Goal: Task Accomplishment & Management: Manage account settings

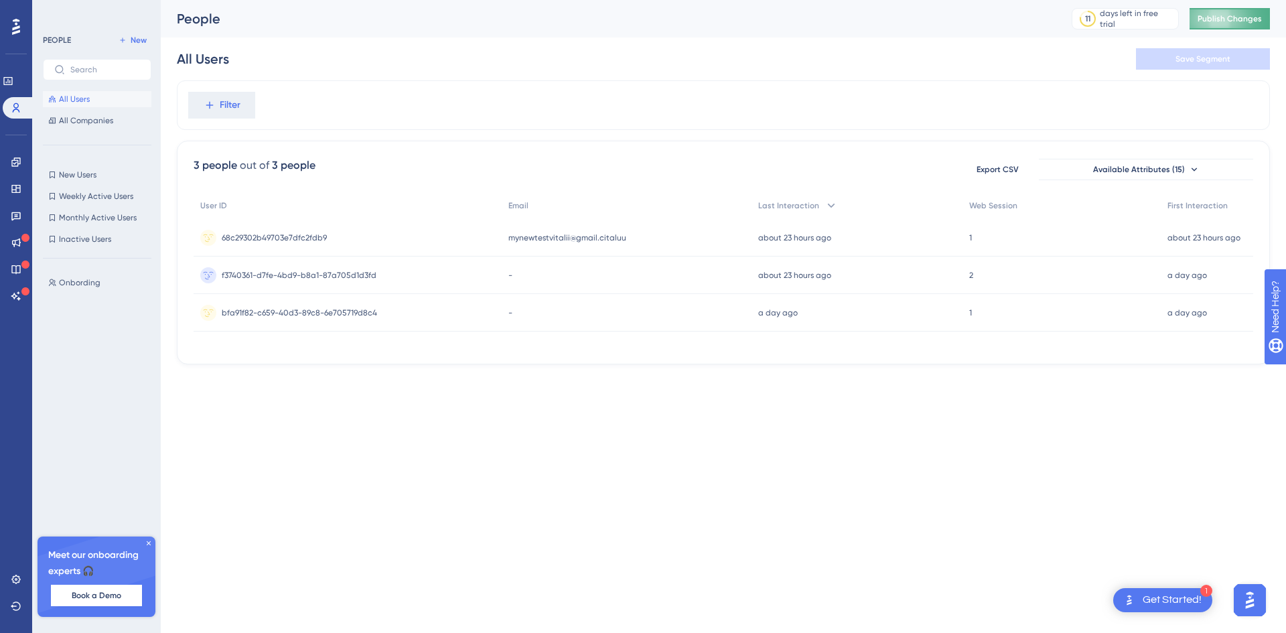
click at [1214, 21] on span "Publish Changes" at bounding box center [1230, 18] width 64 height 11
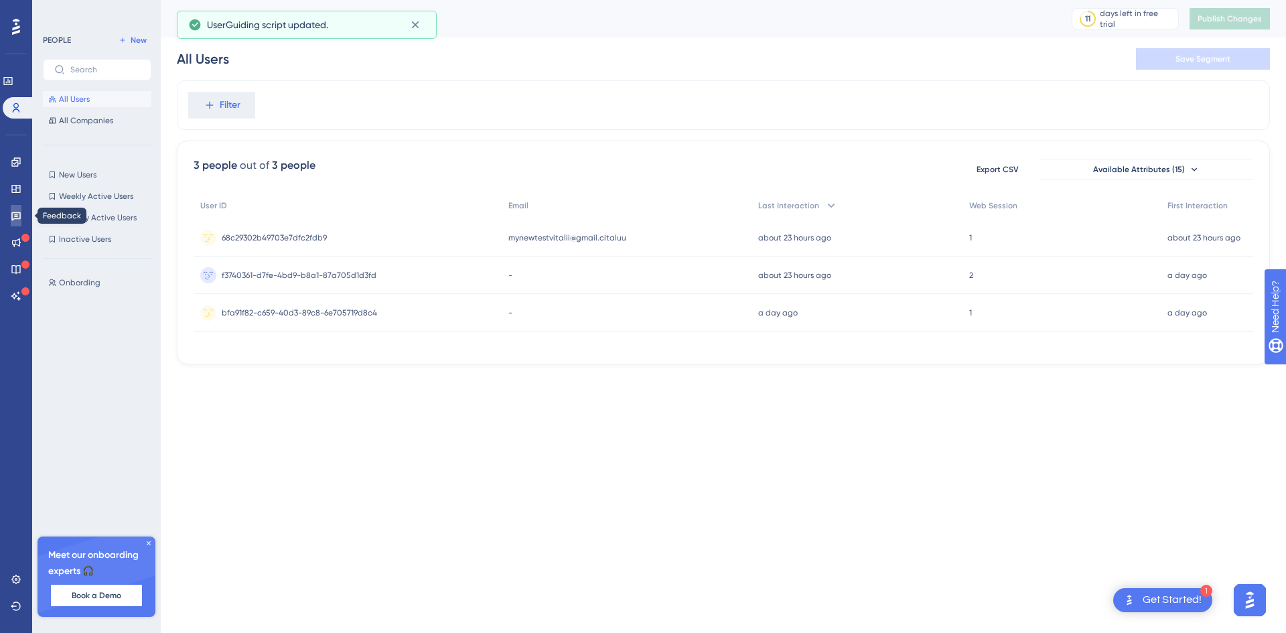
click at [19, 208] on link at bounding box center [16, 215] width 11 height 21
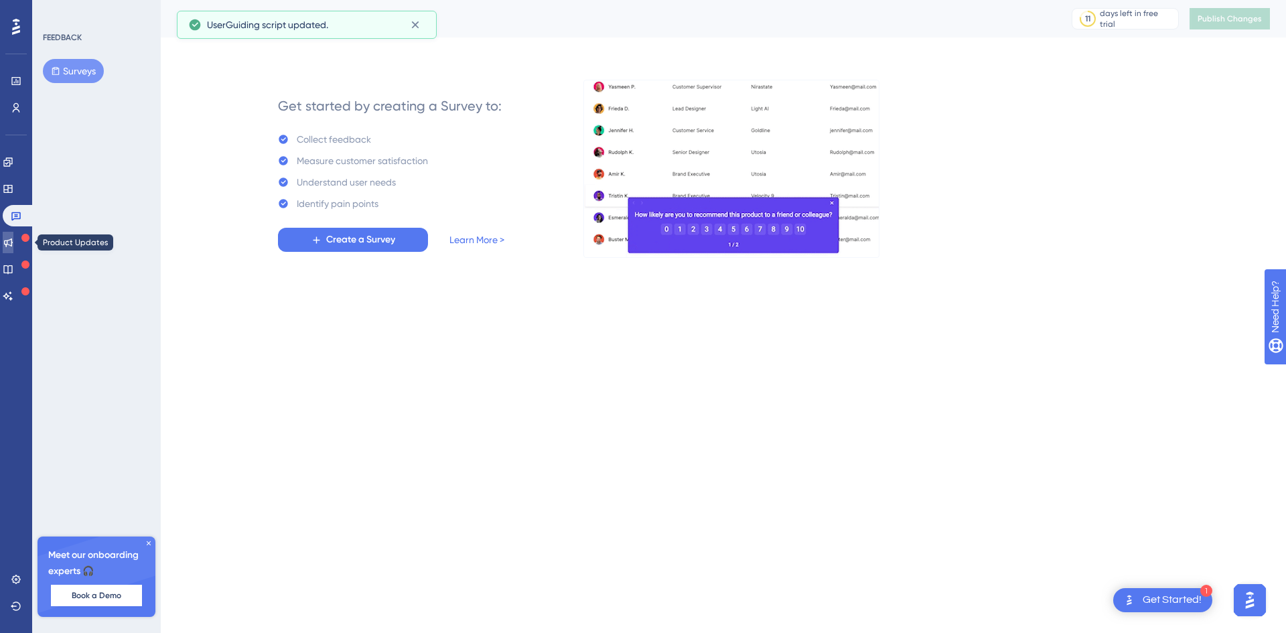
click at [9, 232] on link at bounding box center [8, 242] width 11 height 21
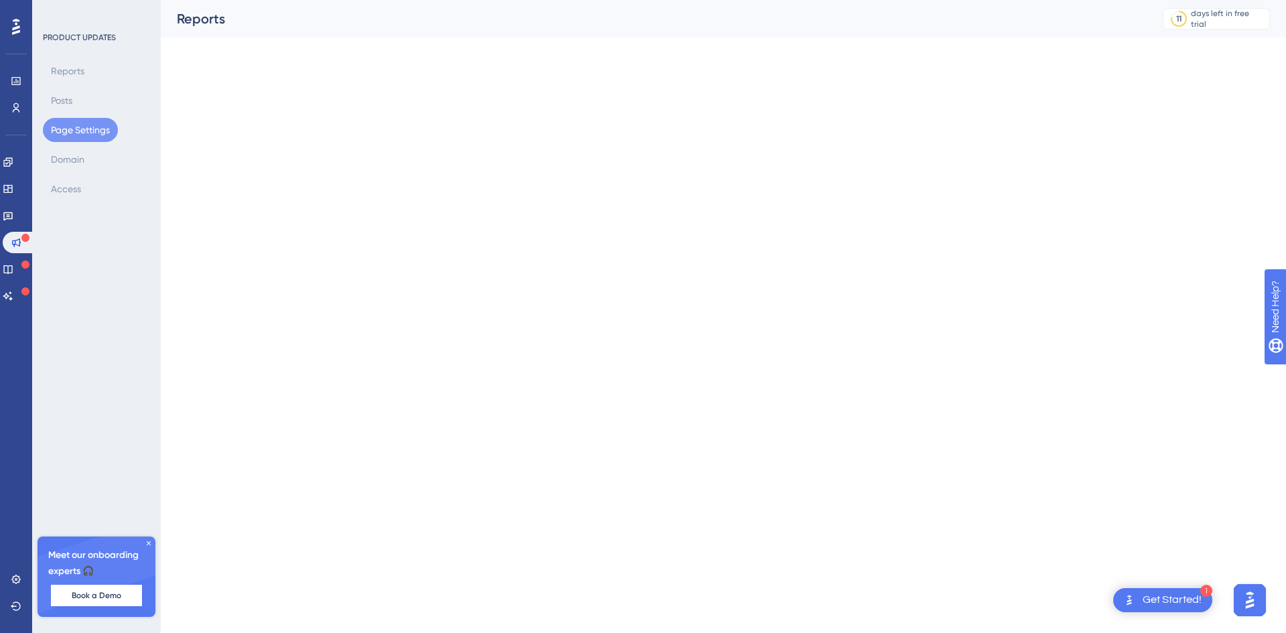
click at [14, 202] on div "Engagement Widgets Feedback Product Updates Knowledge Base AI Assistant" at bounding box center [16, 228] width 27 height 155
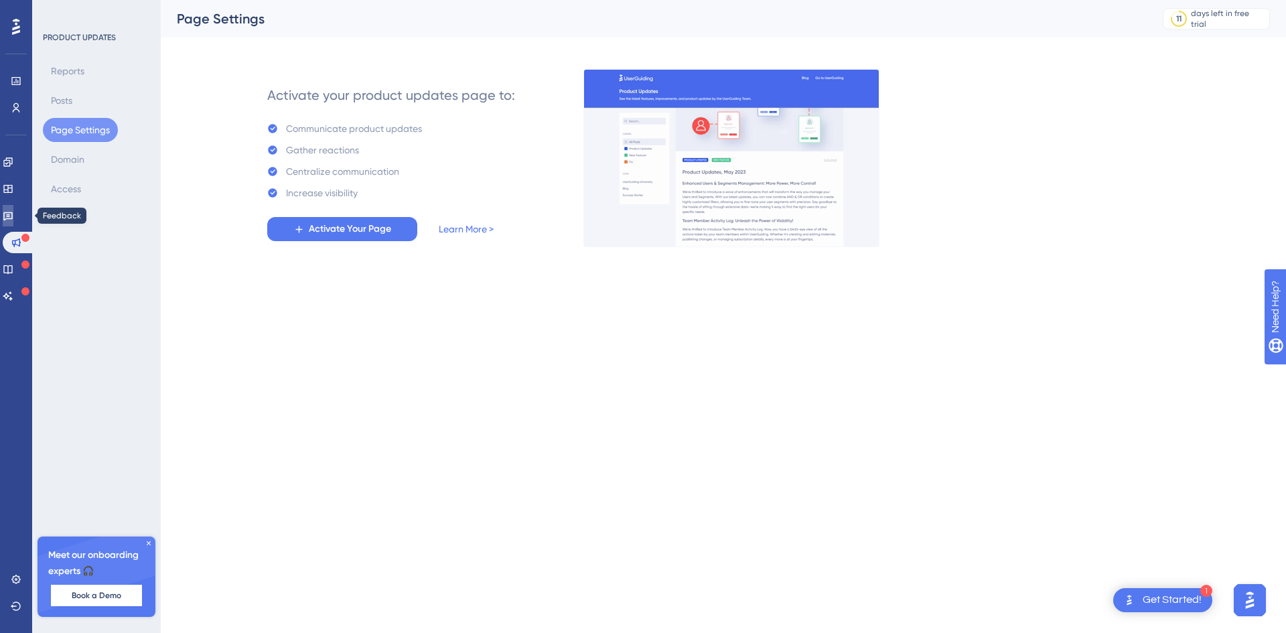
click at [13, 213] on link at bounding box center [8, 215] width 11 height 21
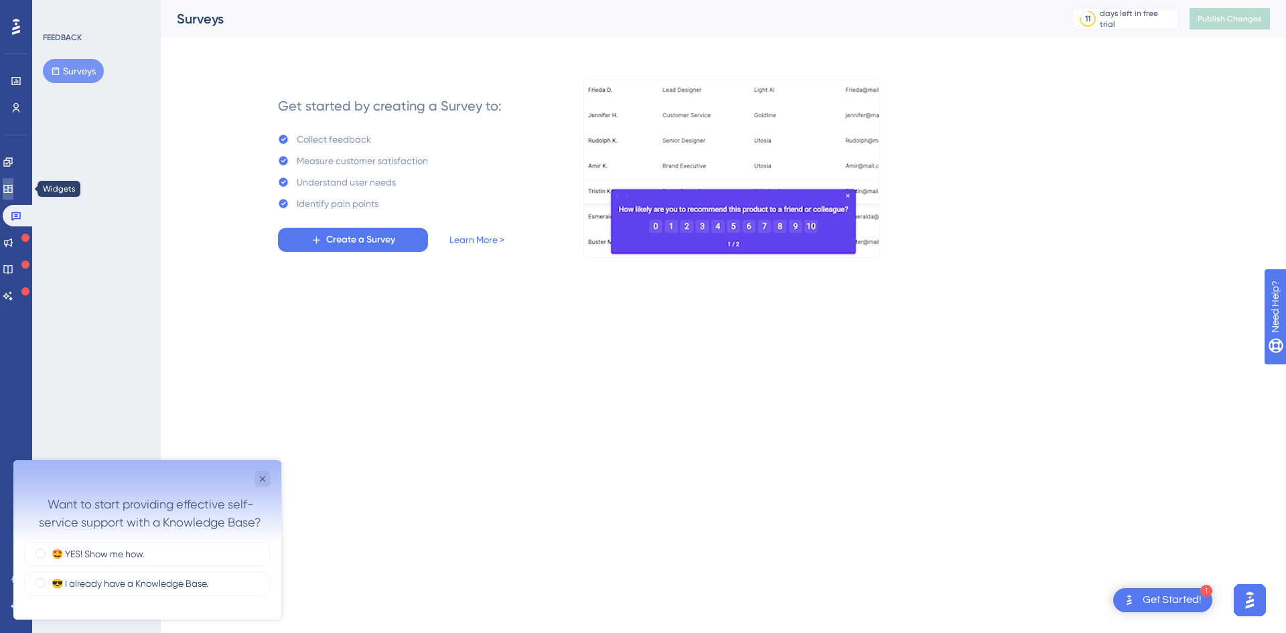
click at [11, 181] on link at bounding box center [8, 188] width 11 height 21
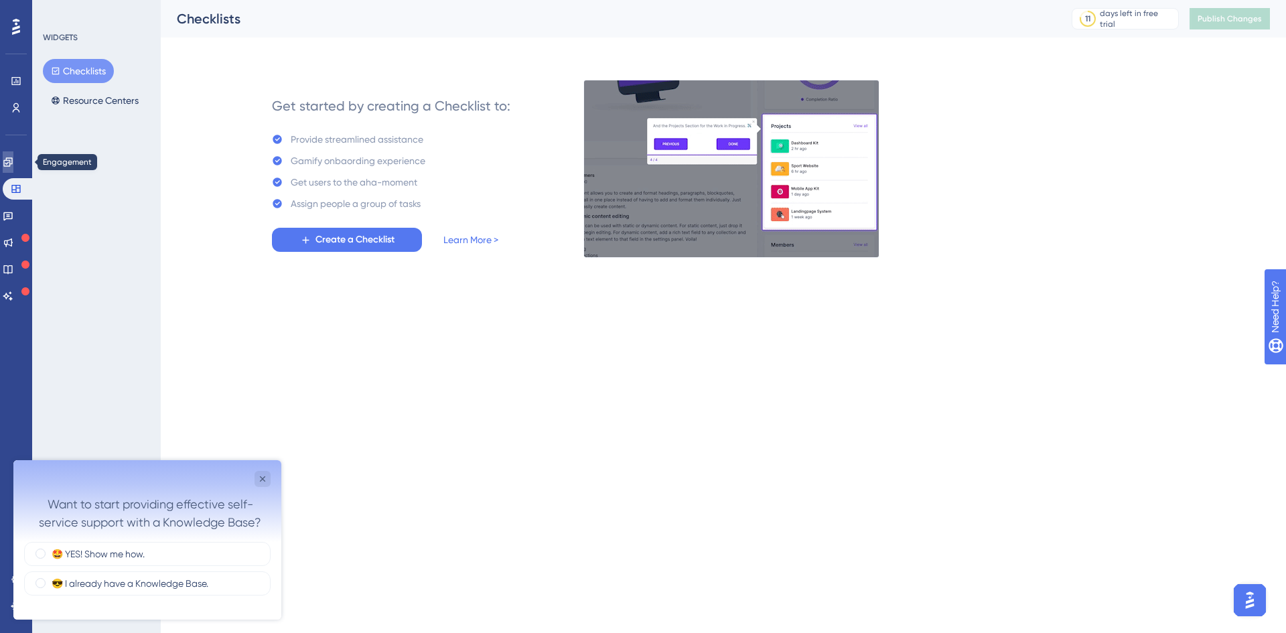
click at [7, 161] on link at bounding box center [8, 161] width 11 height 21
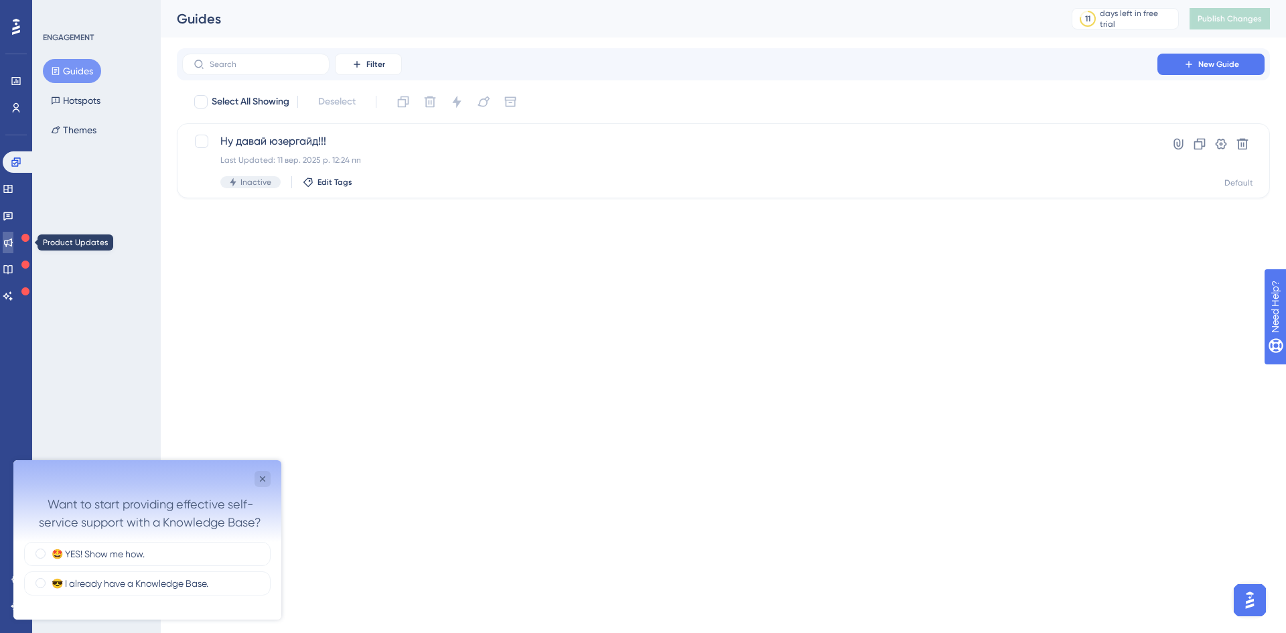
click at [9, 240] on link at bounding box center [8, 242] width 11 height 21
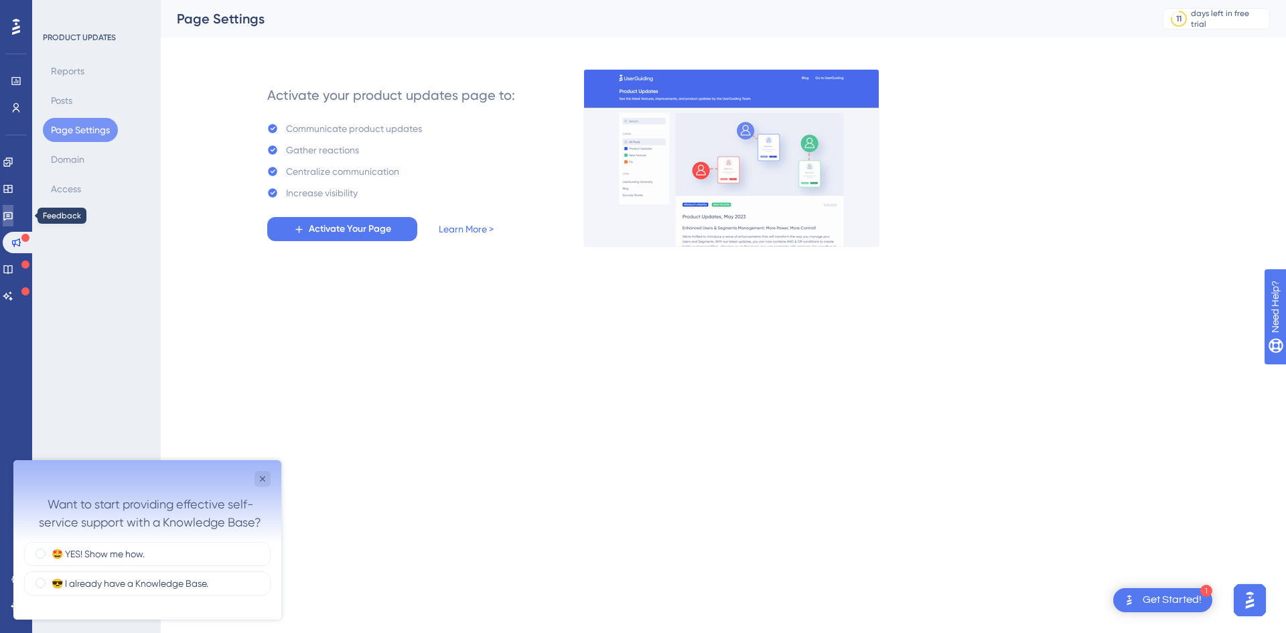
click at [13, 218] on icon at bounding box center [8, 215] width 11 height 11
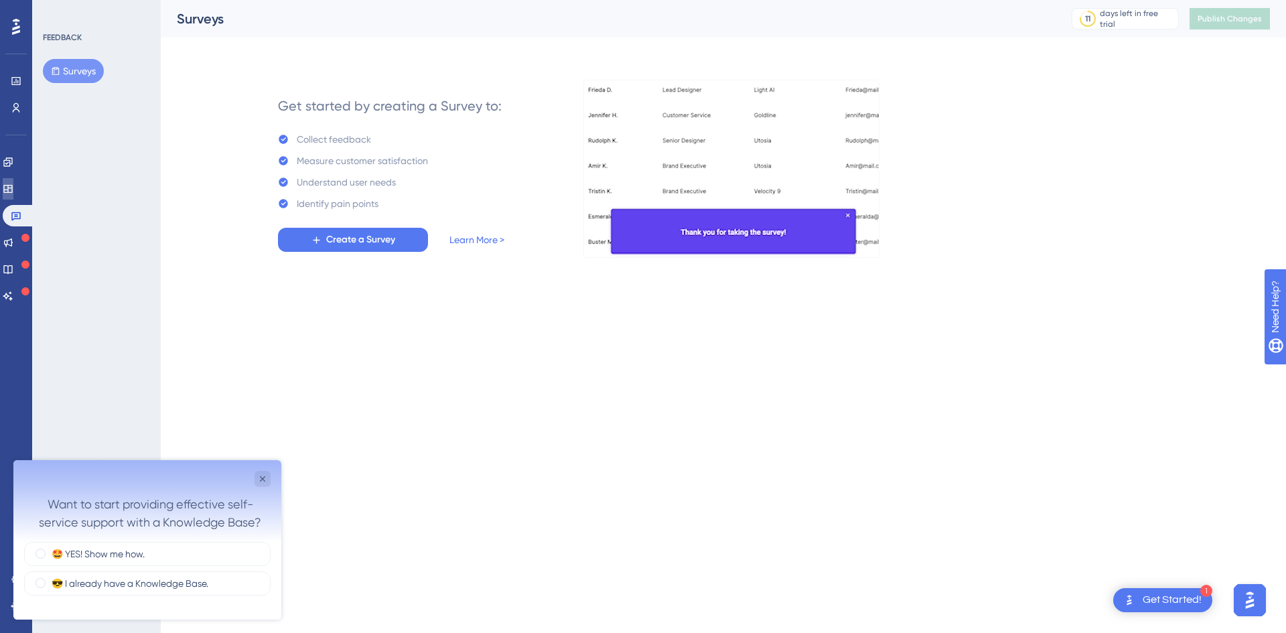
click at [12, 193] on icon at bounding box center [7, 189] width 9 height 8
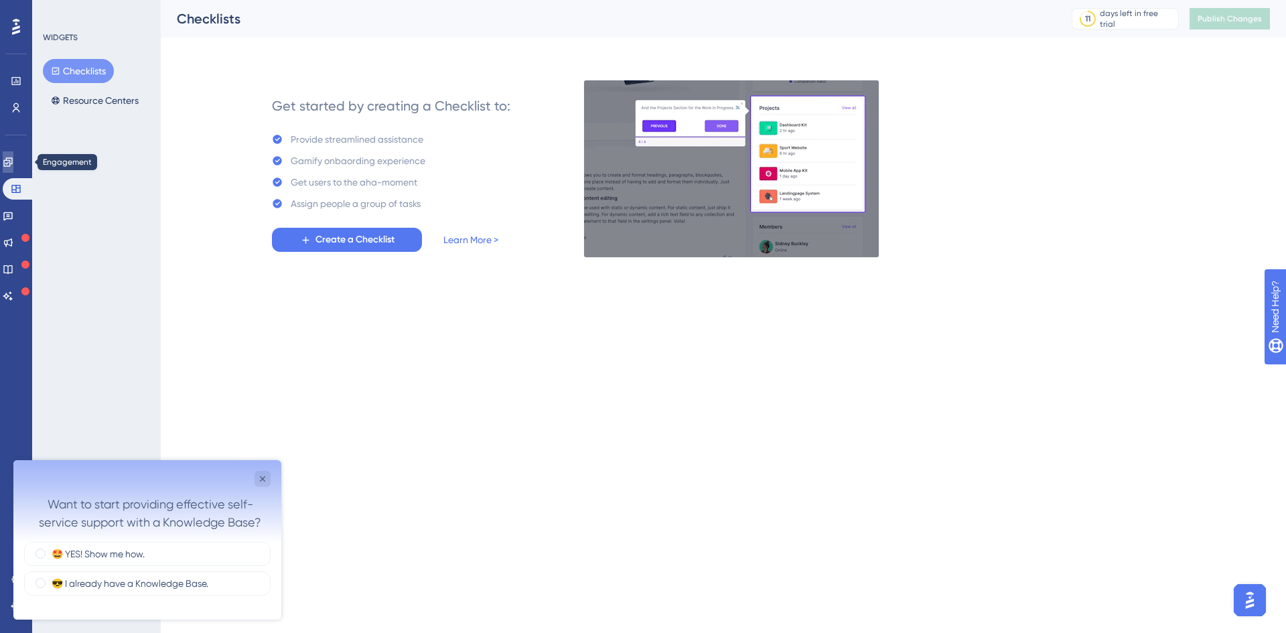
click at [13, 167] on link at bounding box center [8, 161] width 11 height 21
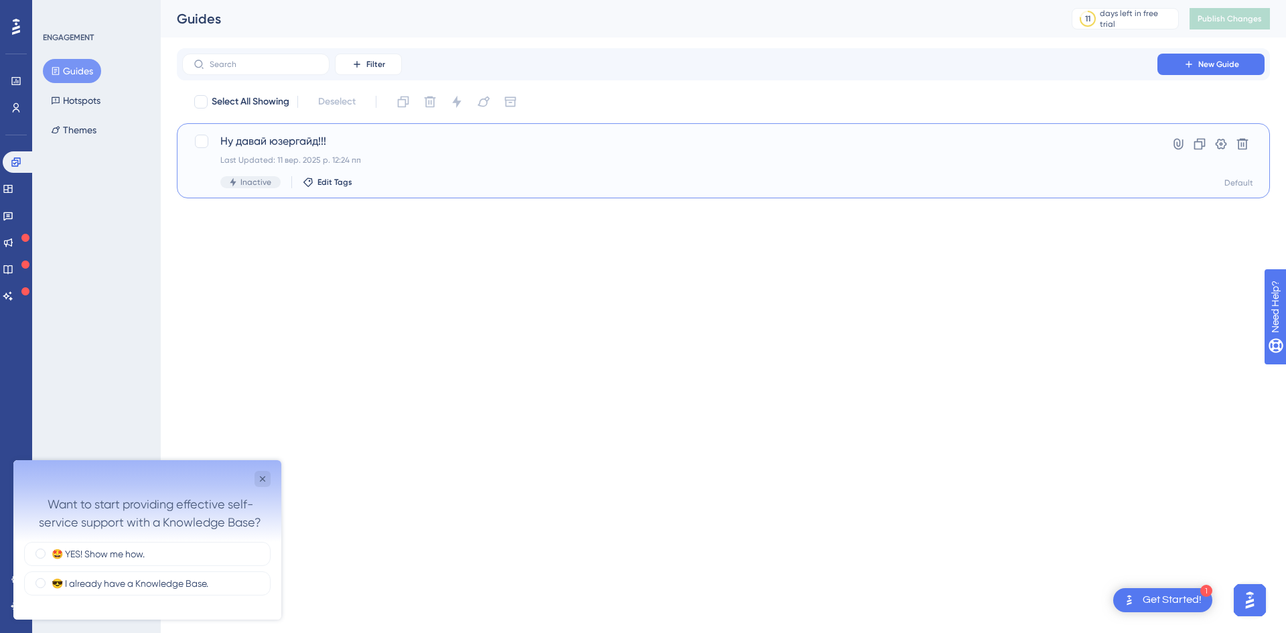
click at [460, 160] on div "Last Updated: 11 вер. 2025 р. 12:24 пп" at bounding box center [669, 160] width 899 height 11
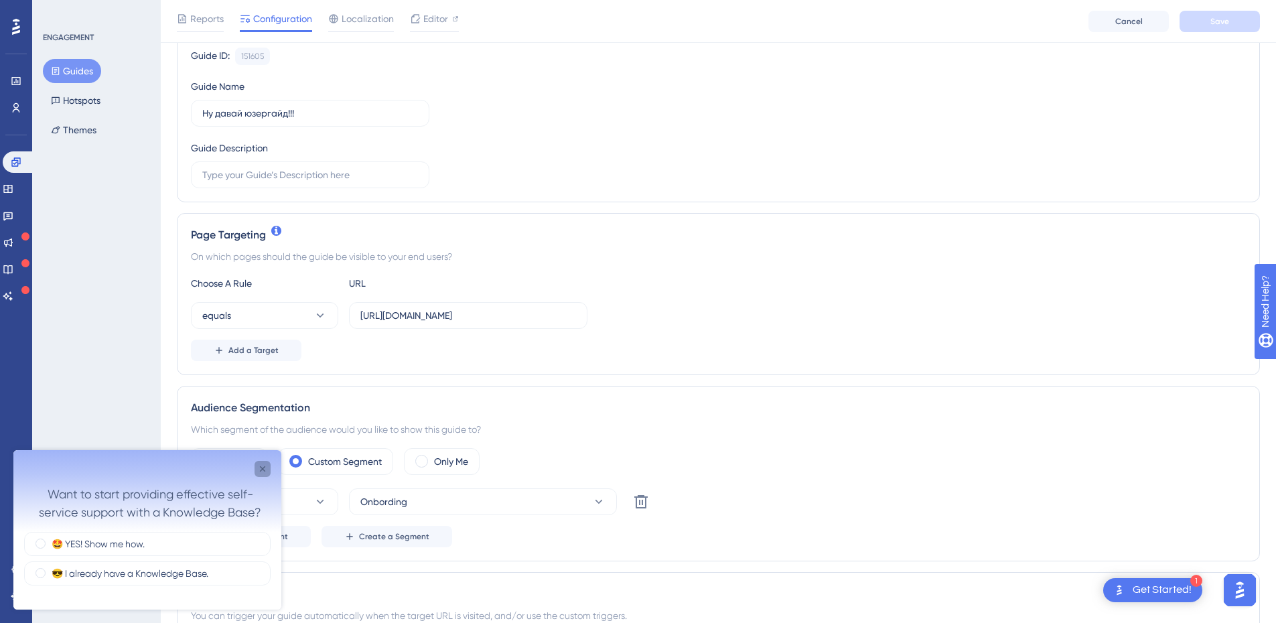
click at [261, 466] on icon "Close survey" at bounding box center [262, 469] width 11 height 11
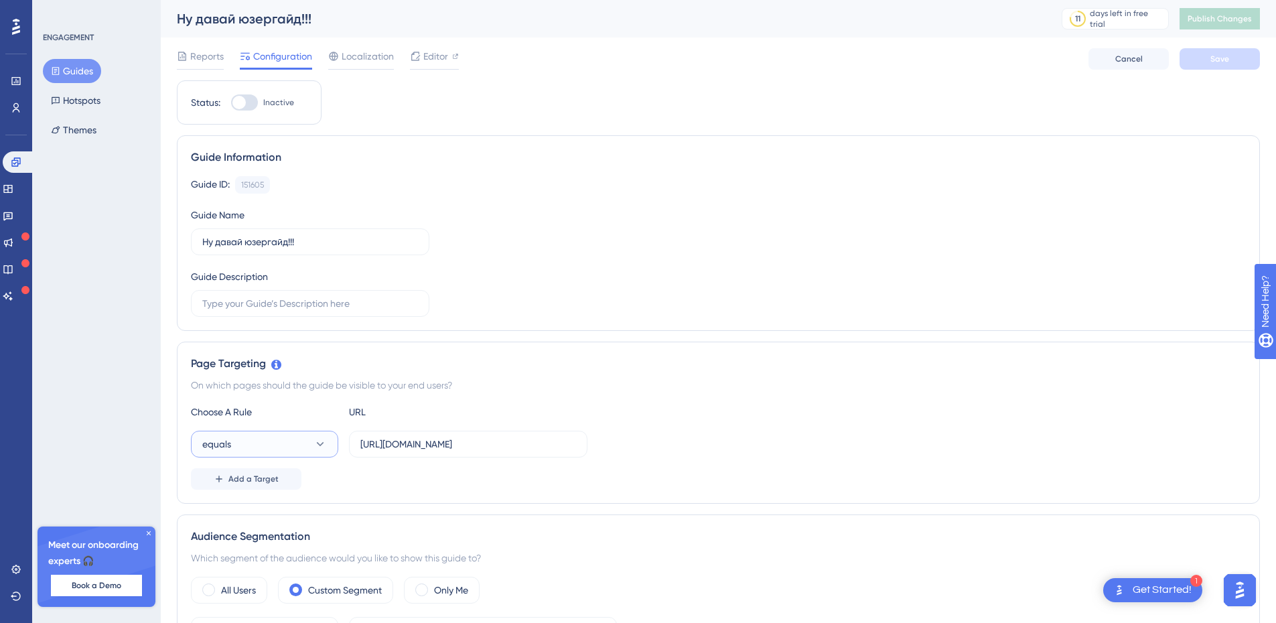
click at [318, 451] on button "equals" at bounding box center [264, 444] width 147 height 27
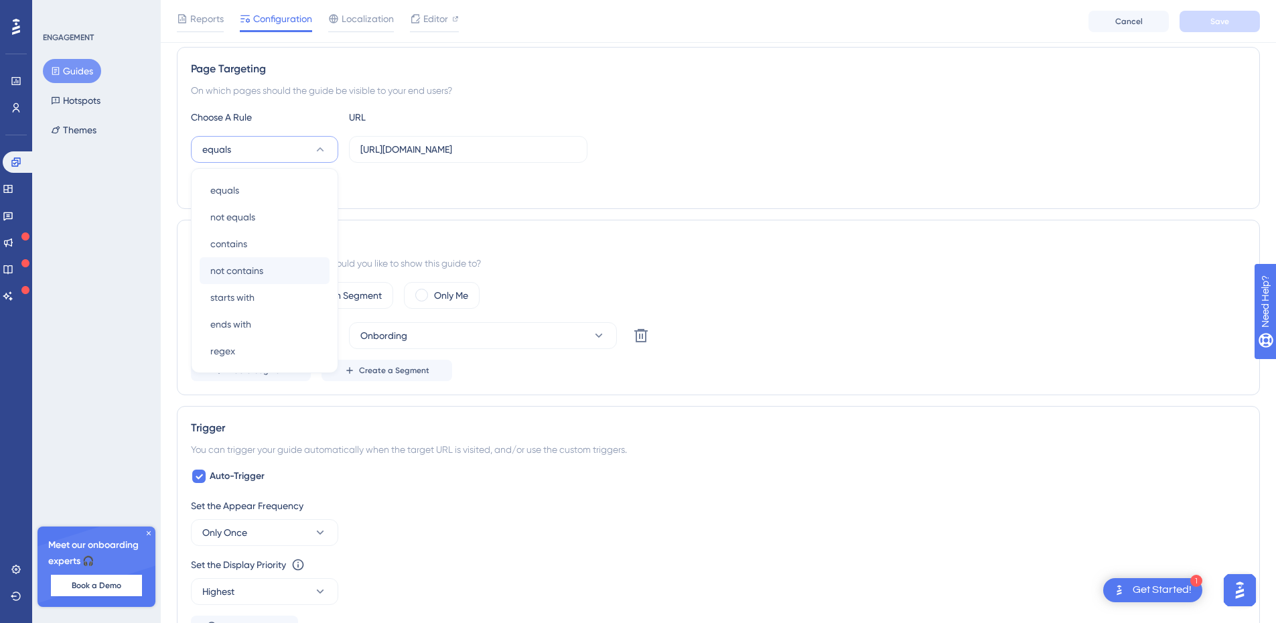
scroll to position [391, 0]
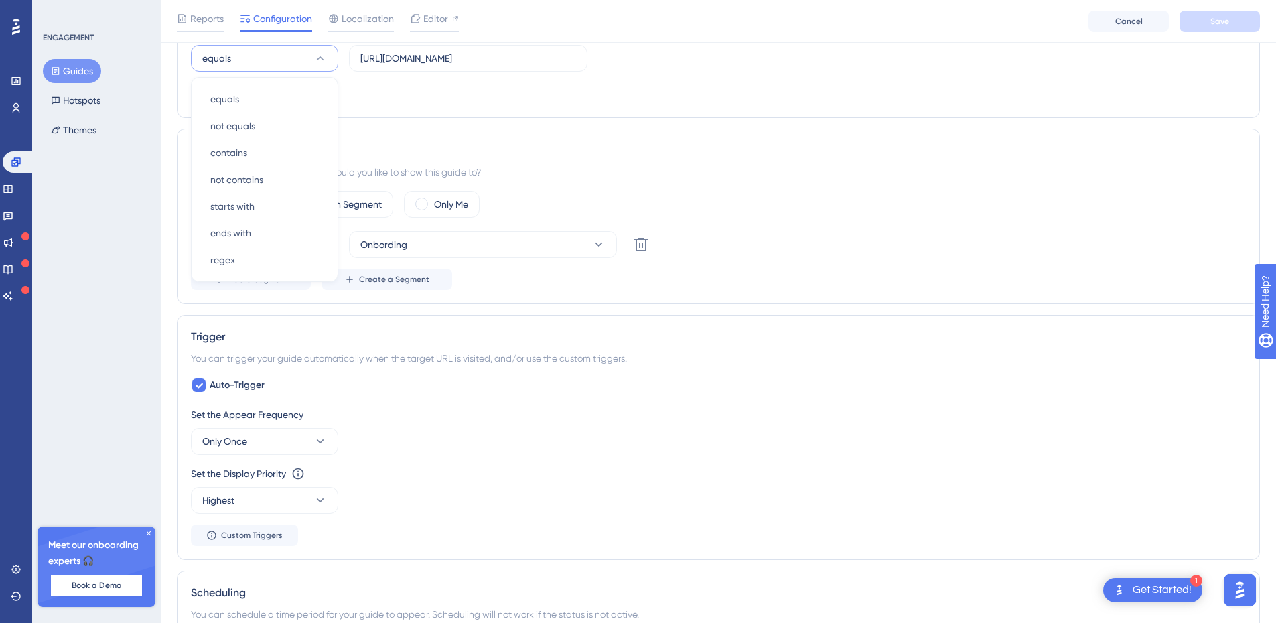
click at [681, 104] on div "Page Targeting On which pages should the guide be visible to your end users? Ch…" at bounding box center [718, 37] width 1083 height 162
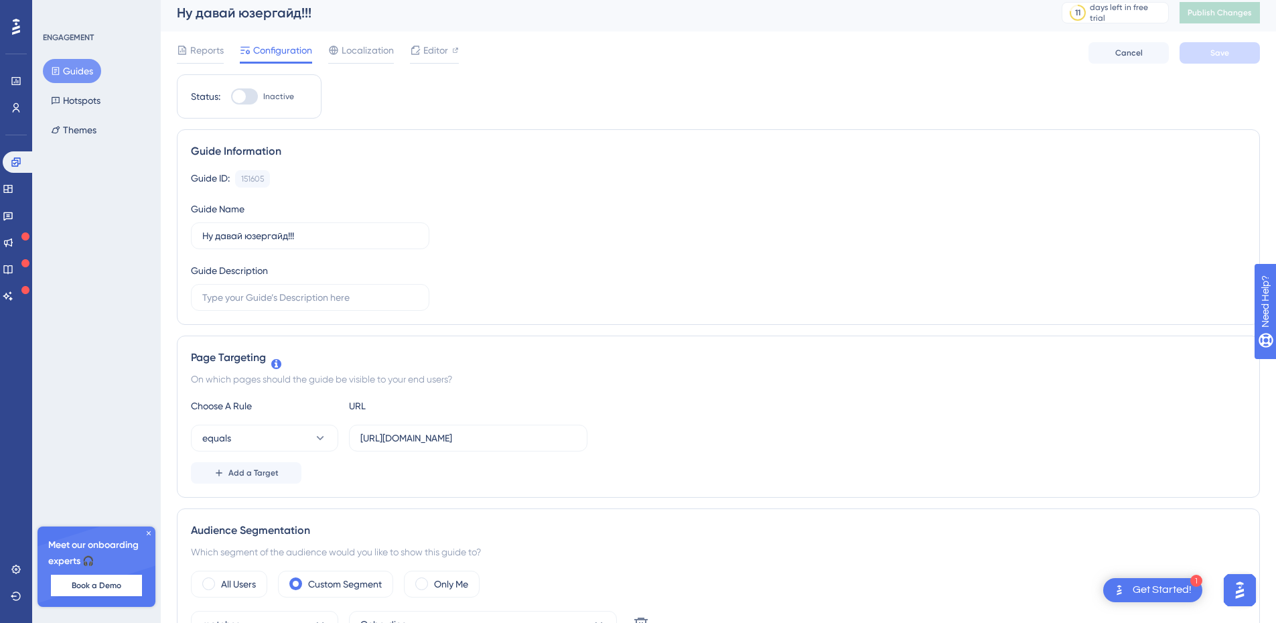
scroll to position [0, 0]
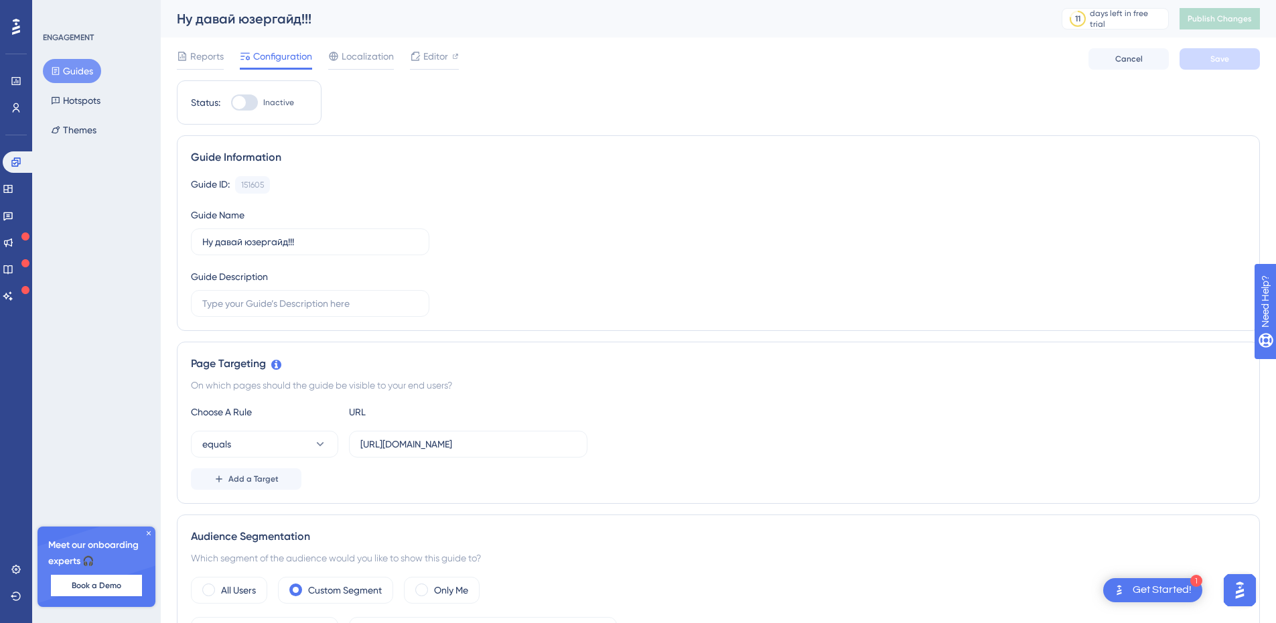
click at [244, 97] on div at bounding box center [238, 102] width 13 height 13
click at [231, 102] on input "Inactive" at bounding box center [230, 102] width 1 height 1
checkbox input "true"
click at [1208, 57] on button "Save" at bounding box center [1220, 58] width 80 height 21
click at [1237, 25] on button "Publish Changes" at bounding box center [1220, 18] width 80 height 21
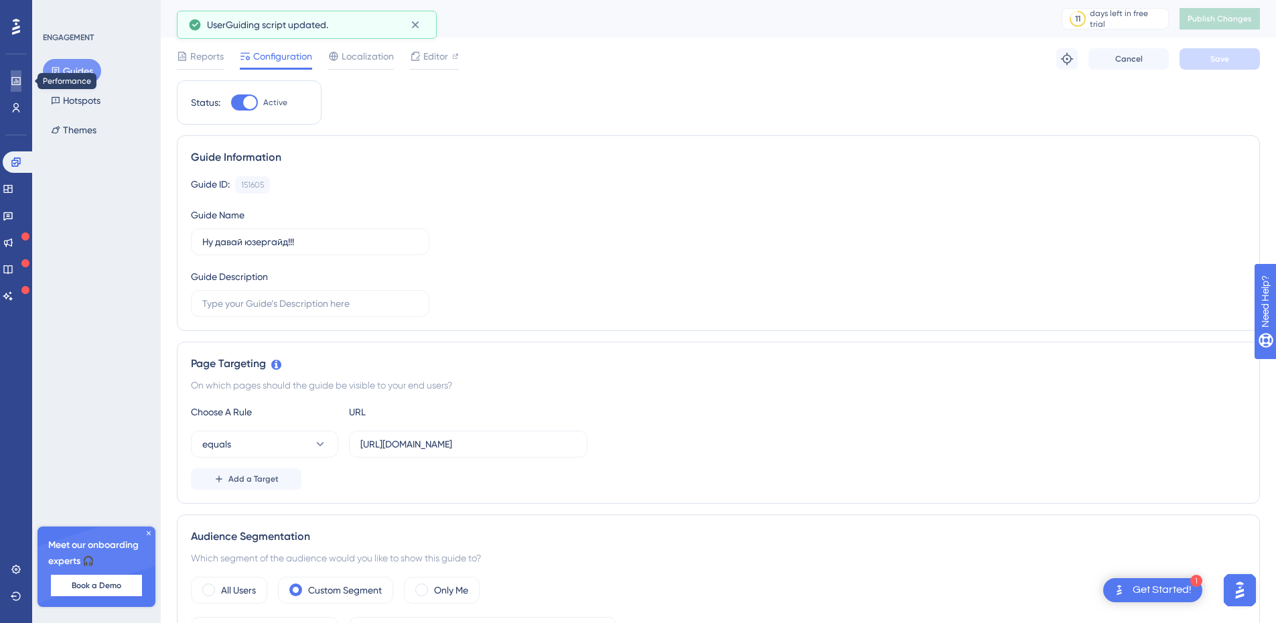
click at [11, 76] on icon at bounding box center [16, 81] width 11 height 11
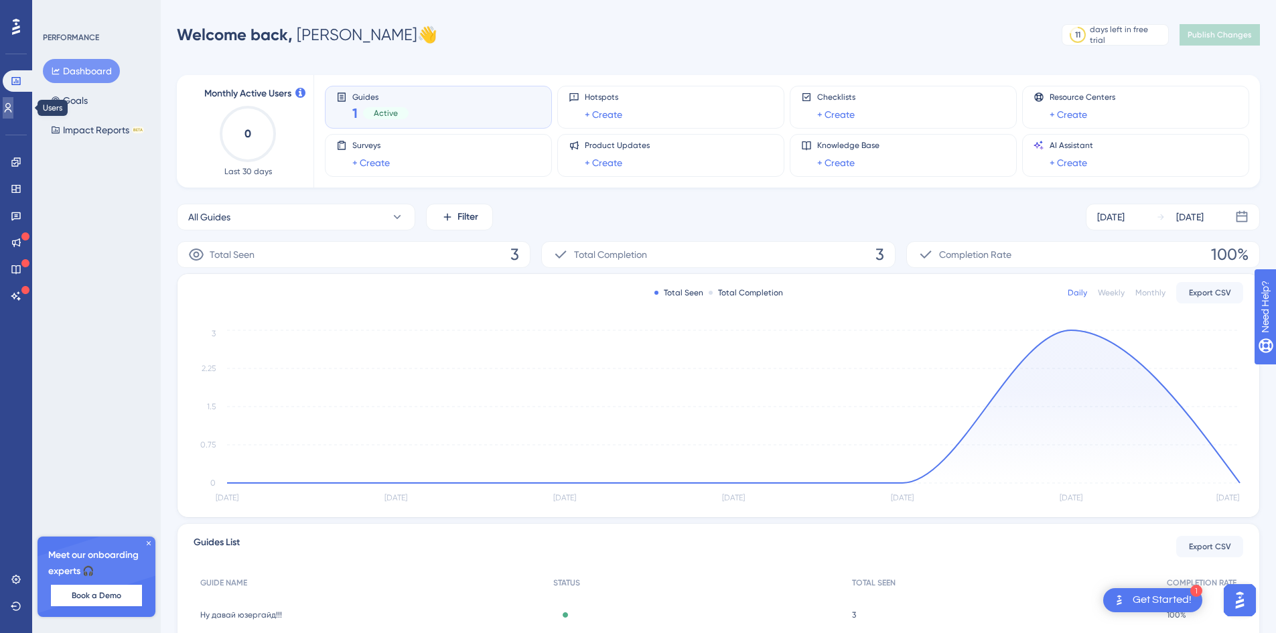
click at [13, 105] on icon at bounding box center [8, 107] width 11 height 11
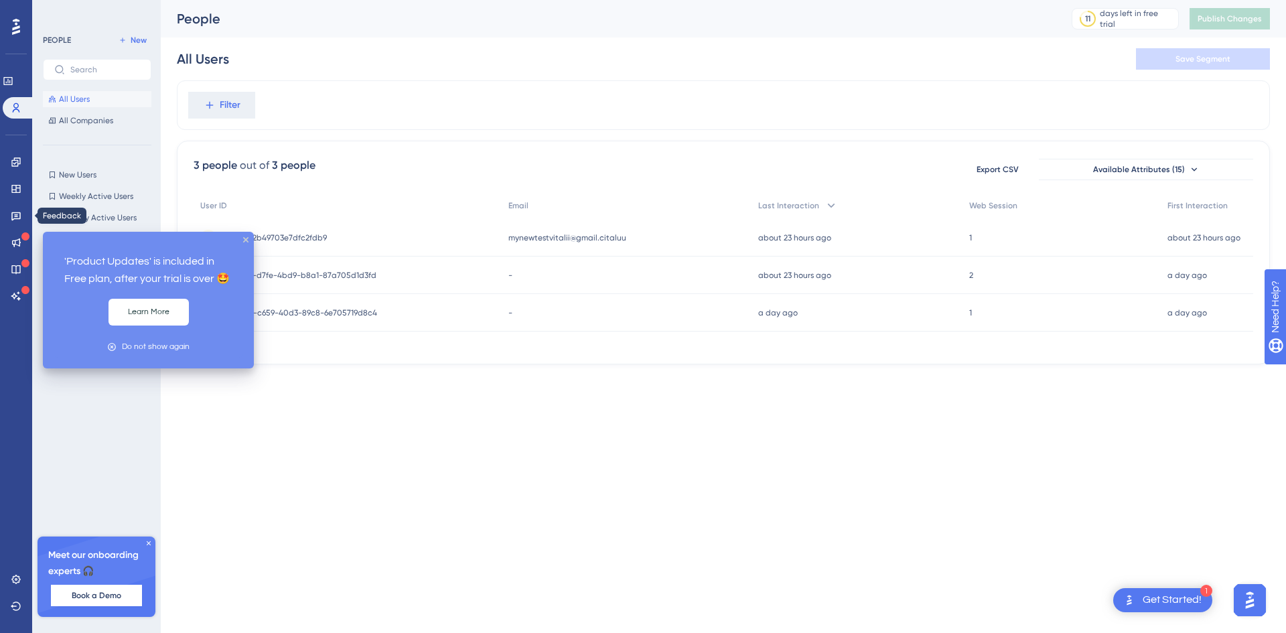
click at [11, 204] on div "Engagement Widgets Feedback Product Updates Knowledge Base AI Assistant" at bounding box center [16, 228] width 11 height 155
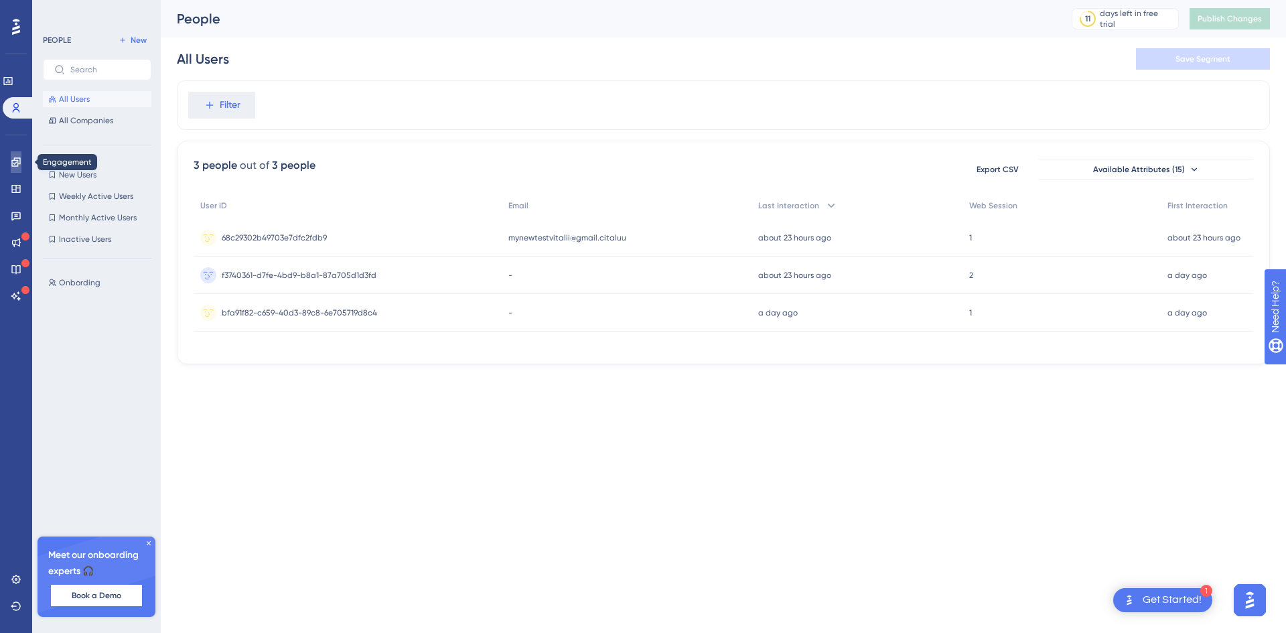
click at [11, 166] on icon at bounding box center [16, 162] width 11 height 11
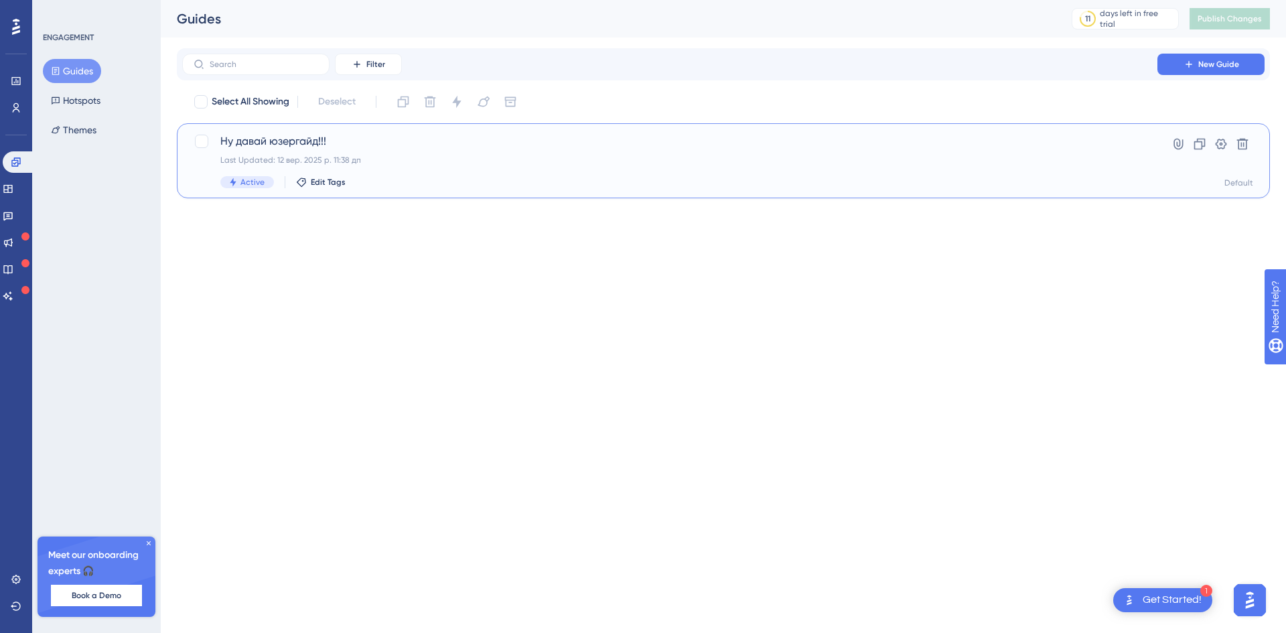
click at [411, 143] on span "Ну давай юзергайд!!!" at bounding box center [669, 141] width 899 height 16
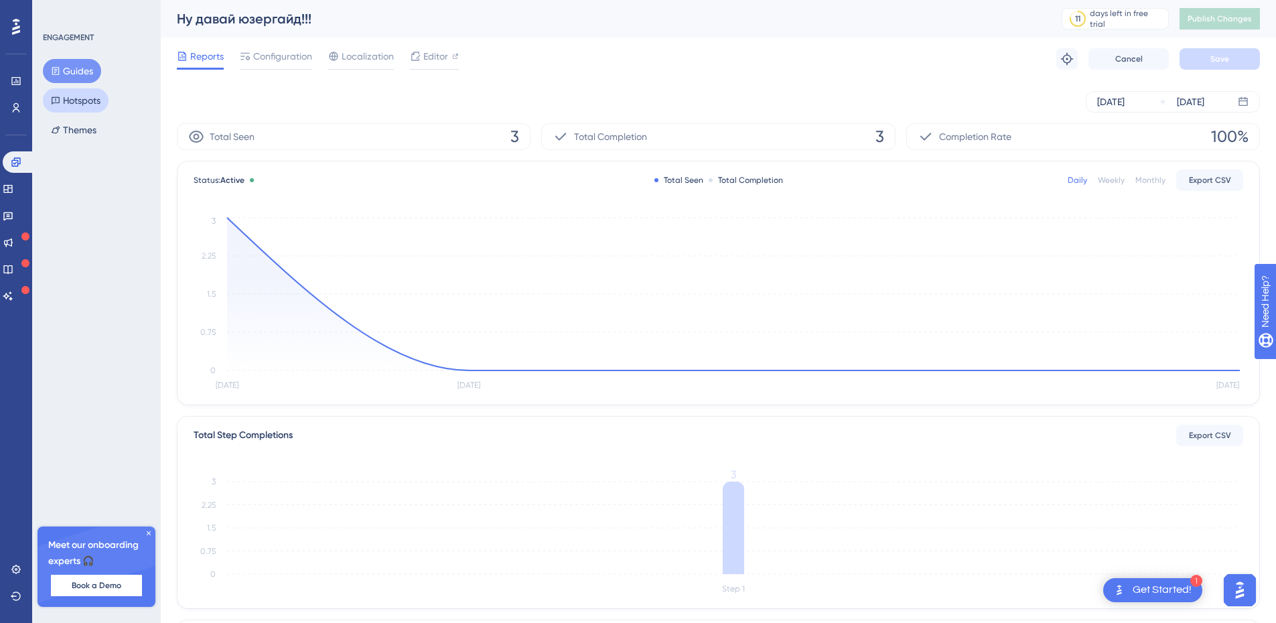
click at [96, 102] on button "Hotspots" at bounding box center [76, 100] width 66 height 24
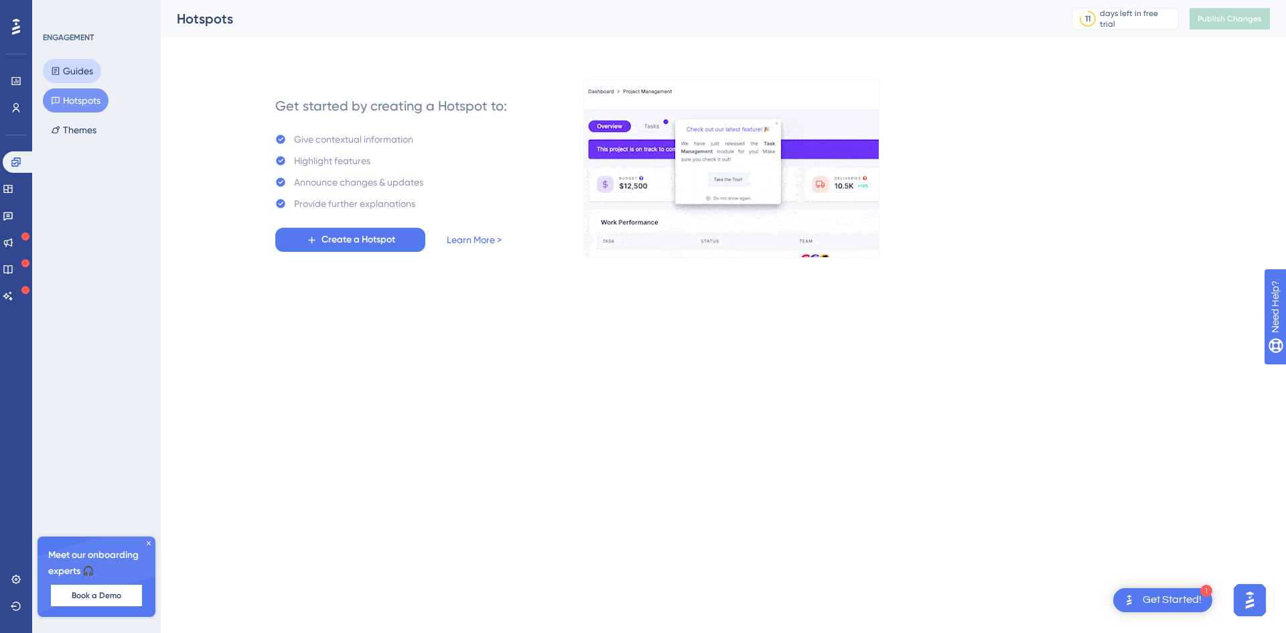
click at [74, 61] on button "Guides" at bounding box center [72, 71] width 58 height 24
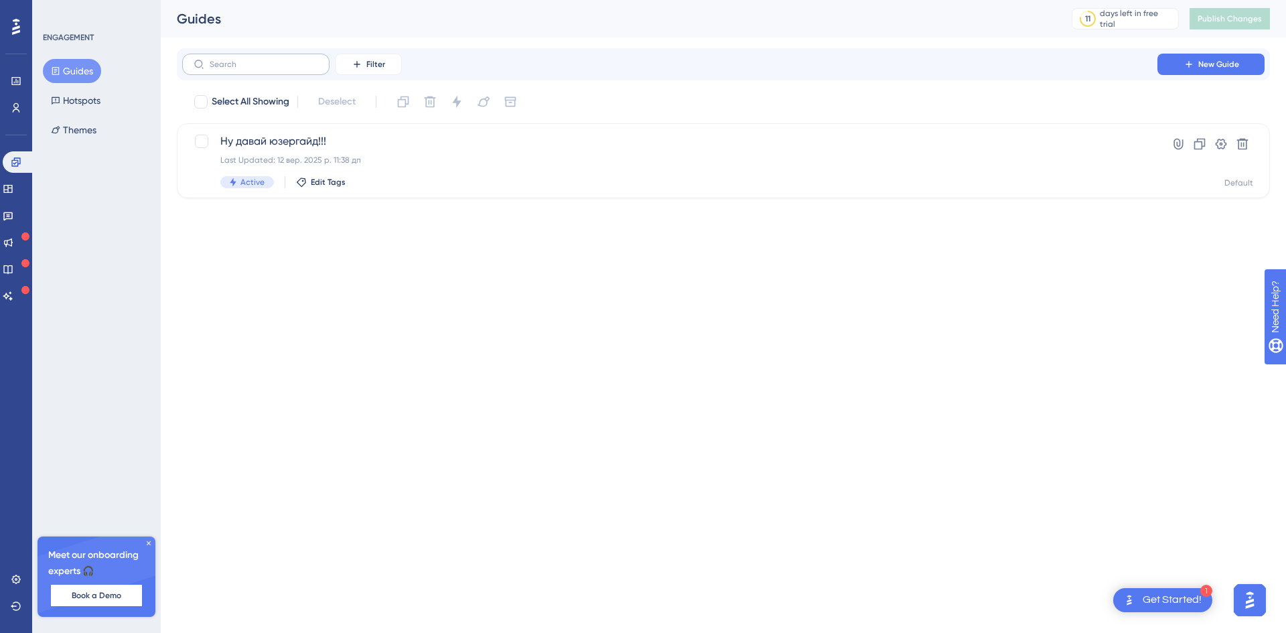
click at [259, 54] on label at bounding box center [255, 64] width 147 height 21
click at [259, 60] on input "text" at bounding box center [264, 64] width 109 height 9
click at [431, 151] on div "Ну давай юзергайд!!! Last Updated: 12 вер. 2025 р. 11:38 дп Active Edit Tags" at bounding box center [669, 160] width 899 height 55
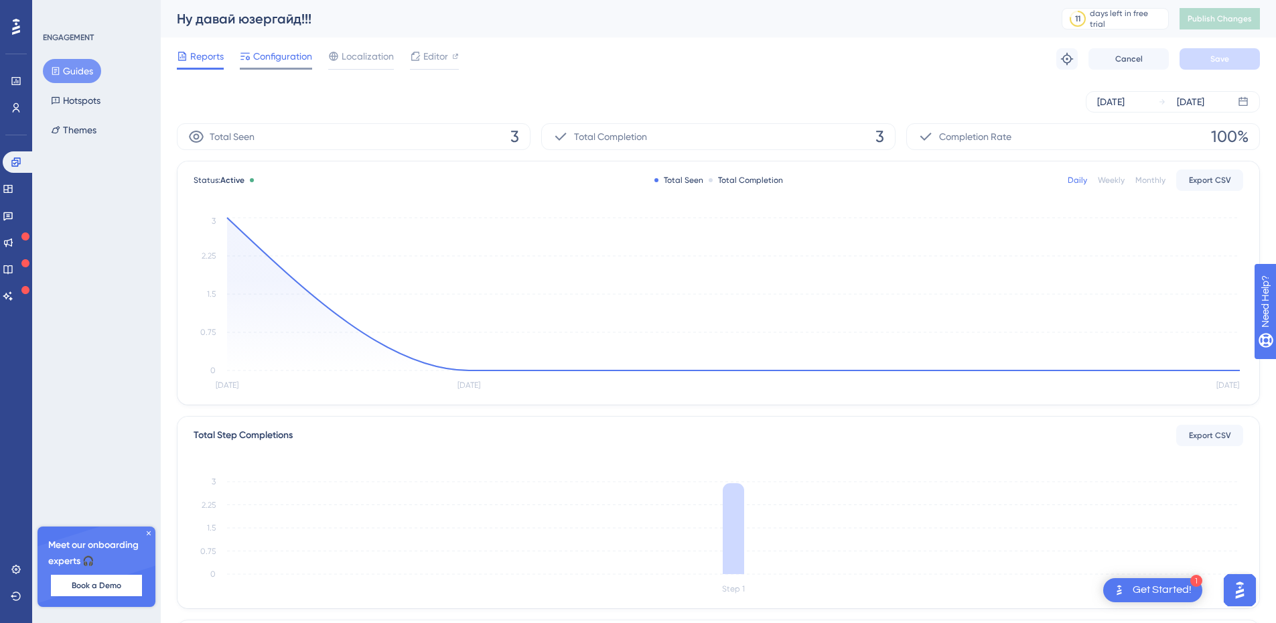
click at [274, 60] on span "Configuration" at bounding box center [282, 56] width 59 height 16
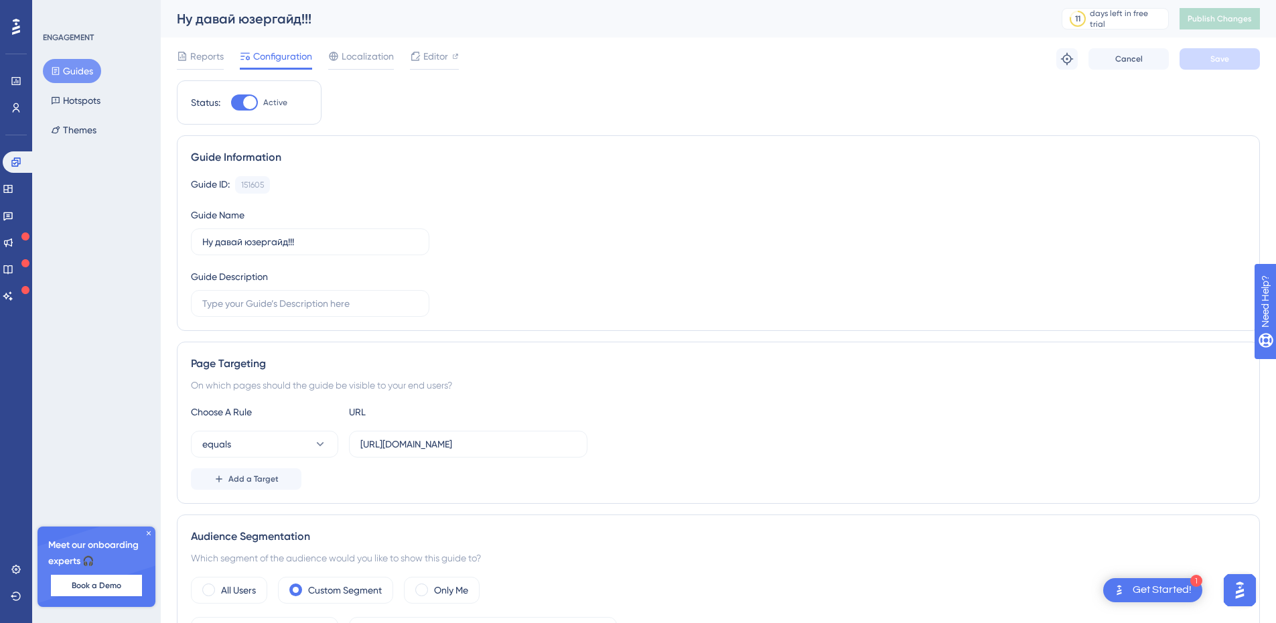
click at [251, 109] on div at bounding box center [244, 102] width 27 height 16
click at [231, 103] on input "Active" at bounding box center [230, 102] width 1 height 1
checkbox input "false"
click at [1220, 62] on span "Save" at bounding box center [1219, 59] width 19 height 11
click at [1211, 15] on span "Publish Changes" at bounding box center [1220, 18] width 64 height 11
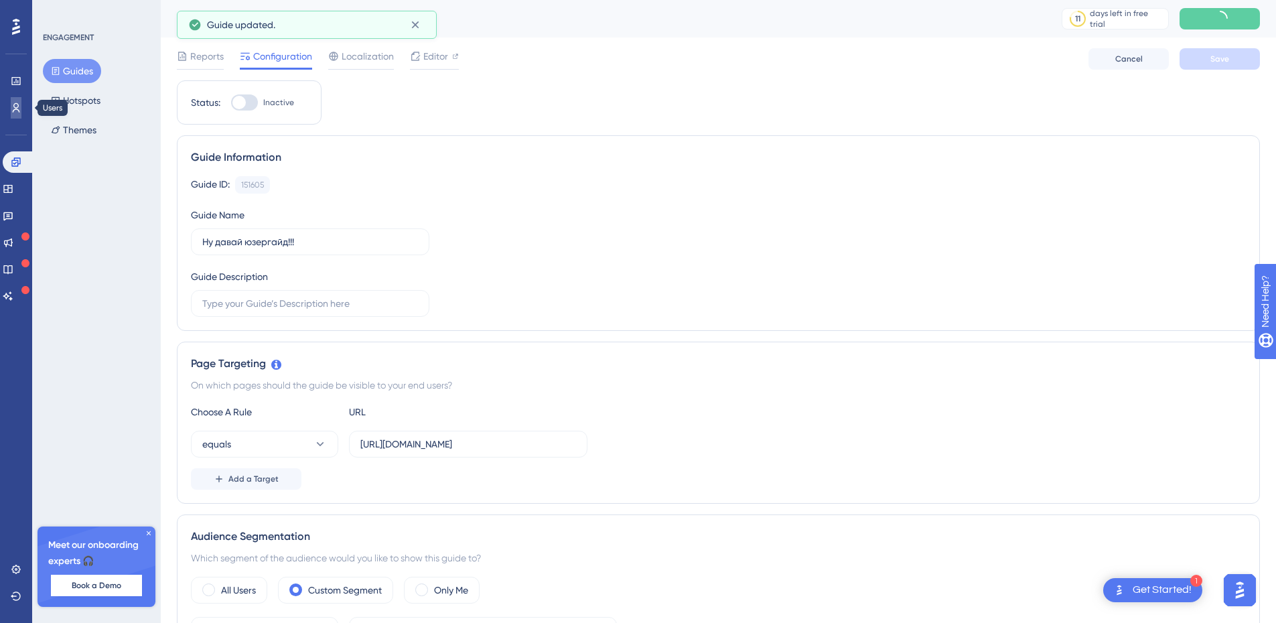
click at [11, 112] on icon at bounding box center [16, 107] width 11 height 11
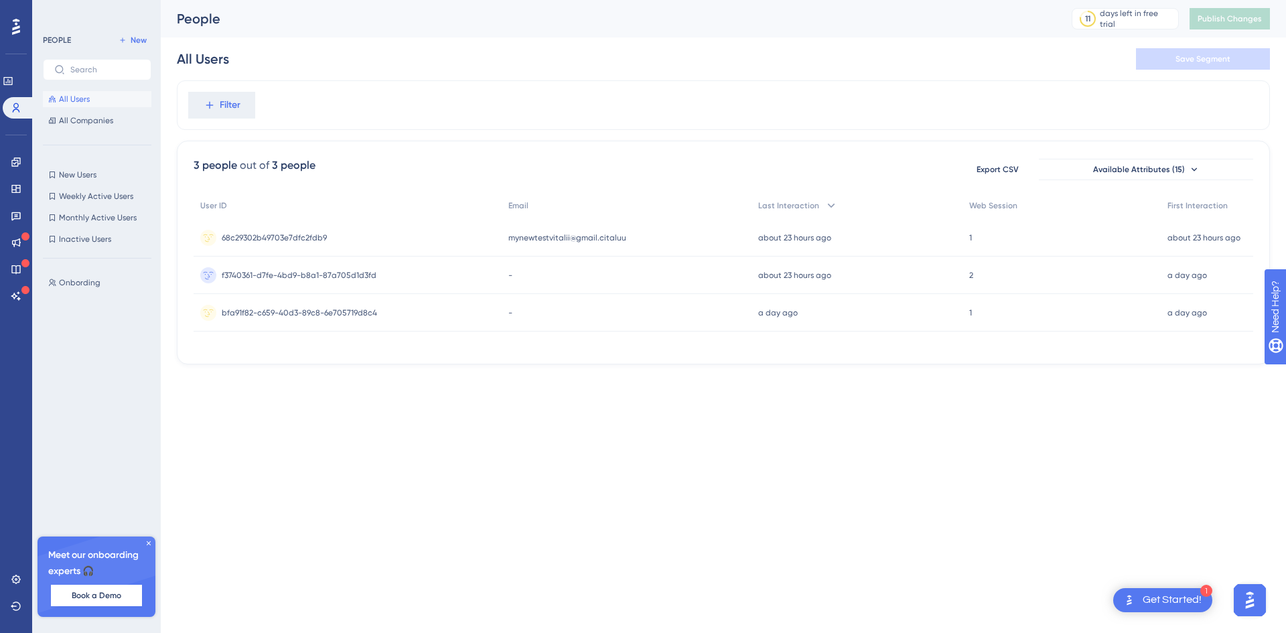
drag, startPoint x: 1111, startPoint y: 449, endPoint x: 1016, endPoint y: 503, distance: 109.2
click at [1111, 0] on html "1 Get Started! Performance Users Engagement Widgets Feedback Product Updates Kn…" at bounding box center [643, 0] width 1286 height 0
